Goal: Navigation & Orientation: Go to known website

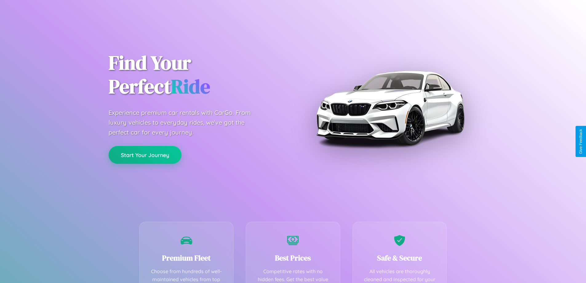
click at [145, 155] on button "Start Your Journey" at bounding box center [145, 155] width 73 height 18
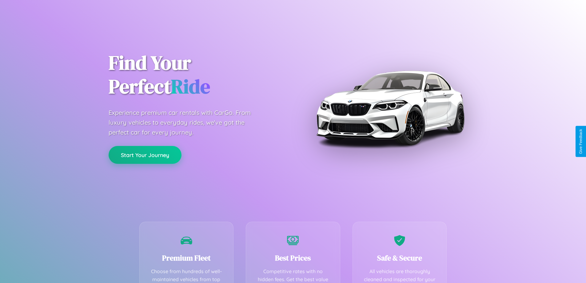
click at [145, 155] on button "Start Your Journey" at bounding box center [145, 155] width 73 height 18
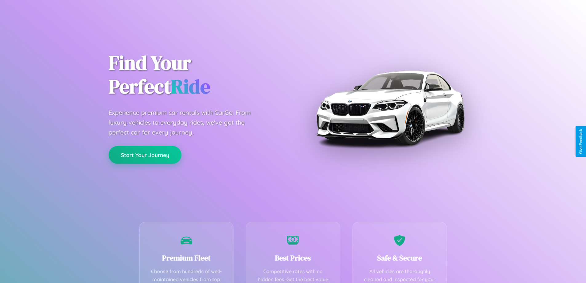
click at [145, 155] on button "Start Your Journey" at bounding box center [145, 155] width 73 height 18
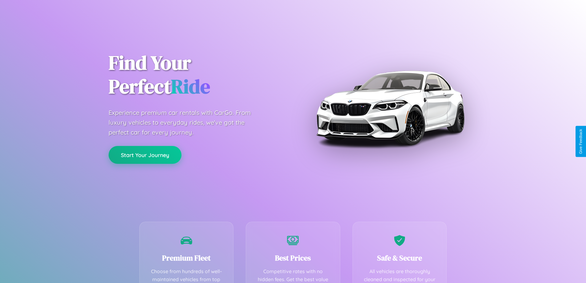
click at [145, 155] on button "Start Your Journey" at bounding box center [145, 155] width 73 height 18
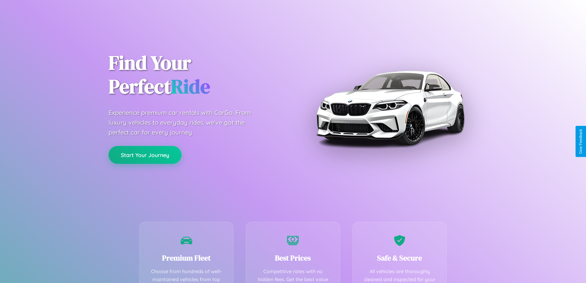
click at [145, 155] on button "Start Your Journey" at bounding box center [145, 155] width 73 height 18
